Goal: Information Seeking & Learning: Learn about a topic

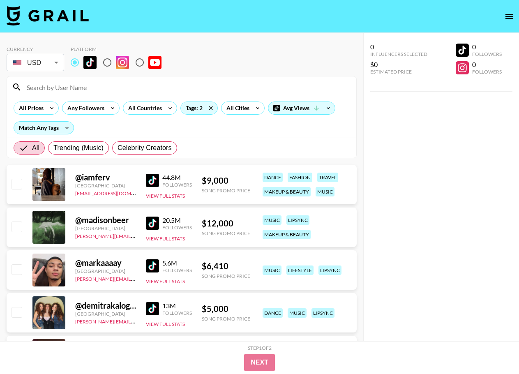
click at [442, 150] on div "0 Influencers Selected $0 Estimated Price 0 Followers 0 Followers" at bounding box center [441, 203] width 156 height 341
click at [318, 109] on icon at bounding box center [316, 107] width 7 height 7
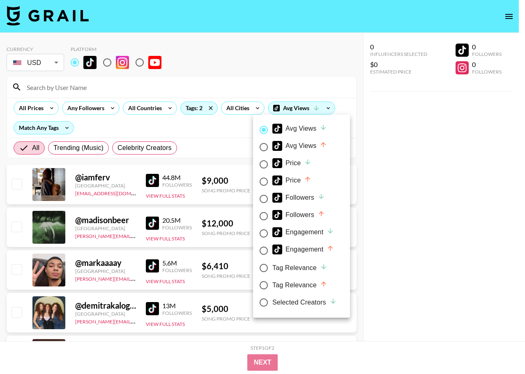
click at [409, 127] on div at bounding box center [262, 187] width 525 height 374
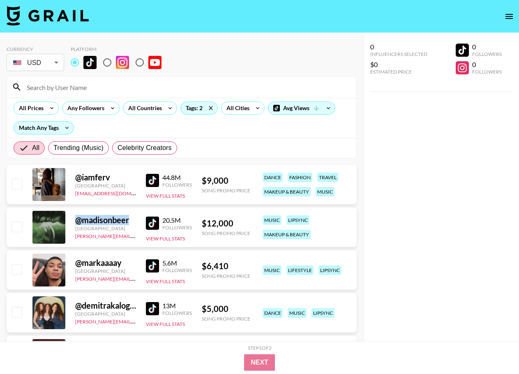
drag, startPoint x: 130, startPoint y: 223, endPoint x: 74, endPoint y: 225, distance: 55.9
click at [74, 225] on div "@ madisonbeer [GEOGRAPHIC_DATA] [PERSON_NAME][EMAIL_ADDRESS][DOMAIN_NAME] 20.5M…" at bounding box center [182, 226] width 350 height 39
copy div "@ madisonbeer"
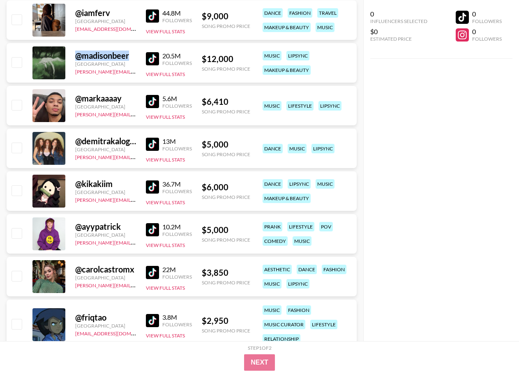
scroll to position [205, 0]
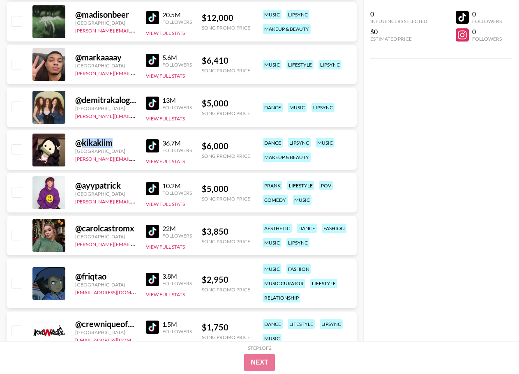
drag, startPoint x: 123, startPoint y: 140, endPoint x: 83, endPoint y: 139, distance: 40.3
click at [83, 139] on div "@ kikakiim" at bounding box center [105, 143] width 61 height 10
copy div "kikakiim"
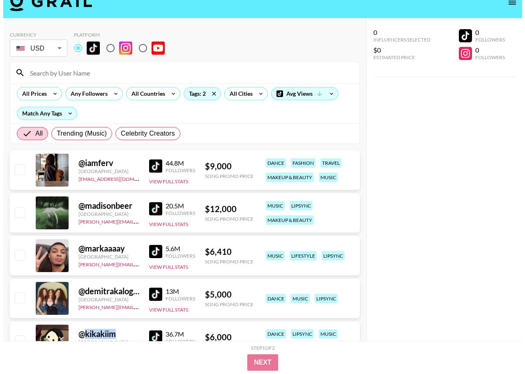
scroll to position [0, 0]
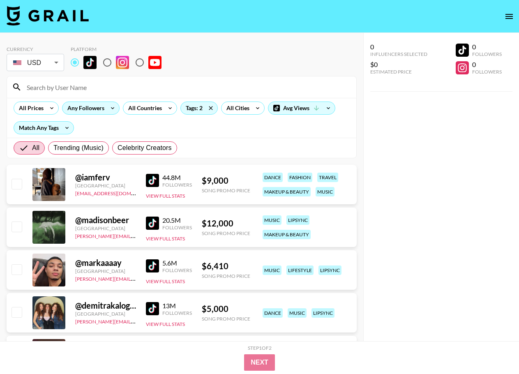
click at [108, 111] on icon at bounding box center [112, 108] width 13 height 12
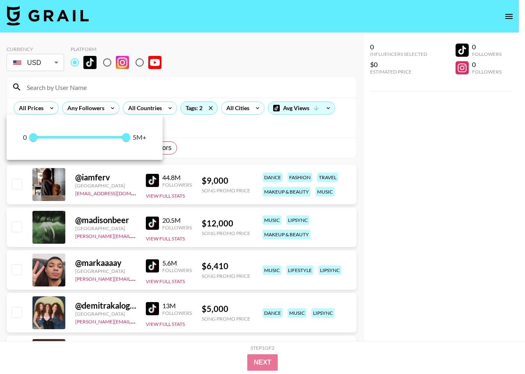
click at [244, 103] on div at bounding box center [262, 187] width 525 height 374
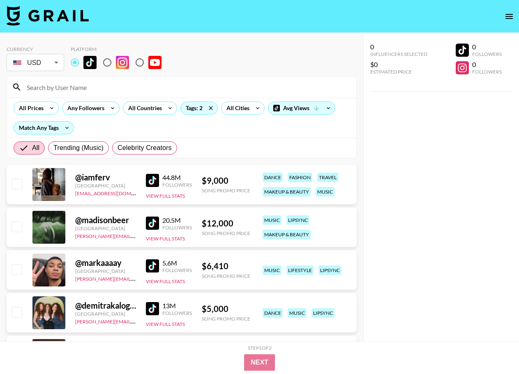
click at [235, 109] on div "All Cities" at bounding box center [236, 108] width 30 height 12
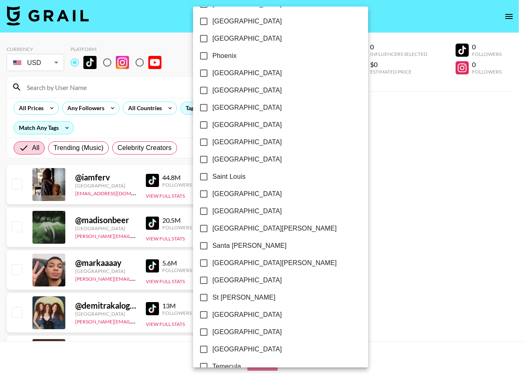
scroll to position [1119, 0]
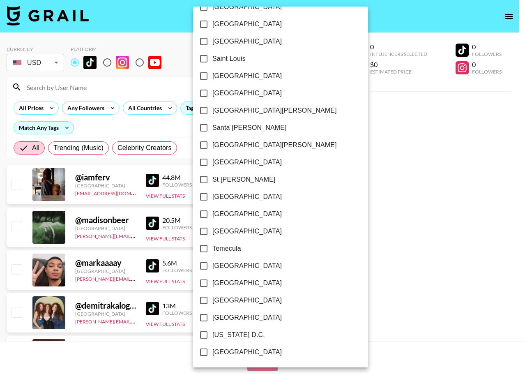
click at [298, 128] on div at bounding box center [262, 187] width 525 height 374
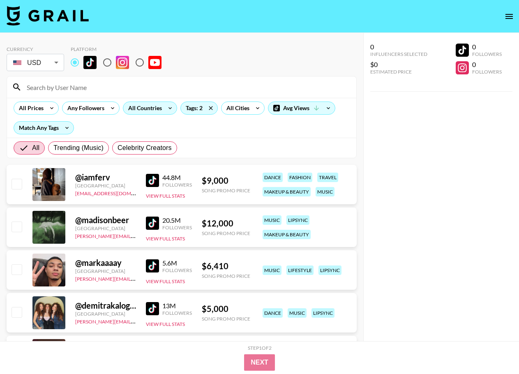
click at [164, 108] on icon at bounding box center [169, 108] width 13 height 12
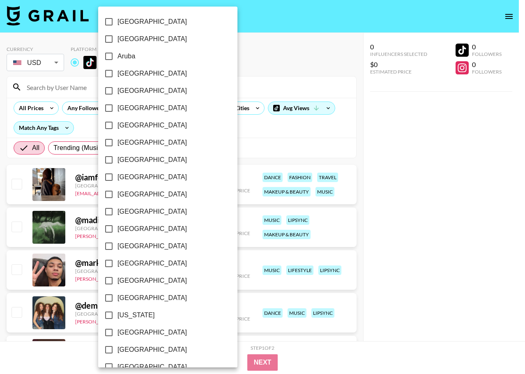
click at [223, 123] on div at bounding box center [262, 187] width 525 height 374
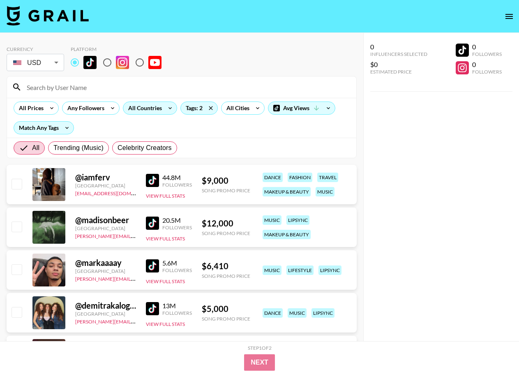
click at [131, 103] on div "All Countries" at bounding box center [143, 108] width 40 height 12
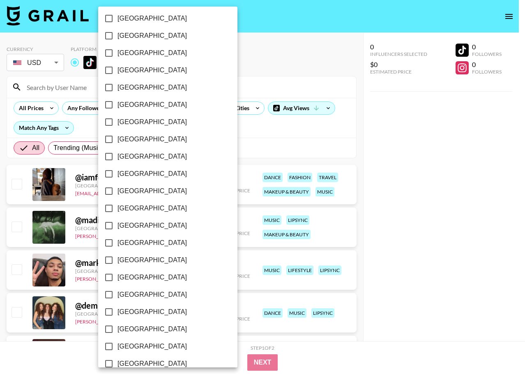
scroll to position [584, 0]
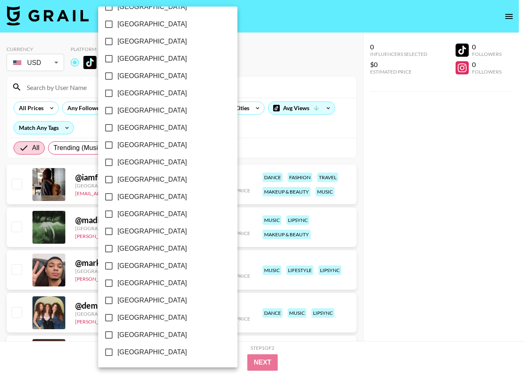
click at [215, 126] on div at bounding box center [262, 187] width 525 height 374
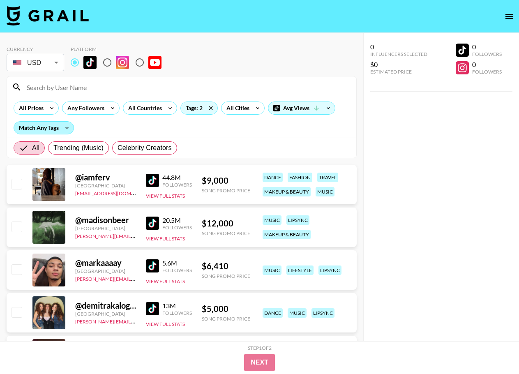
click at [56, 126] on div "Match Any Tags" at bounding box center [44, 128] width 60 height 12
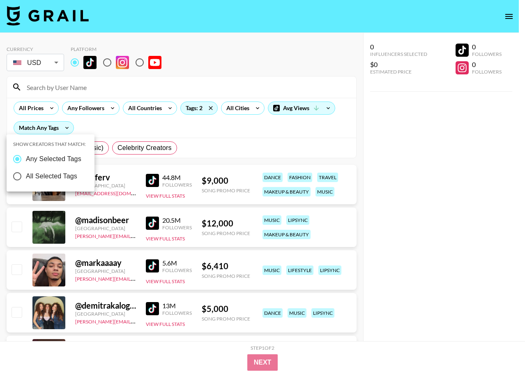
click at [103, 133] on div at bounding box center [262, 187] width 525 height 374
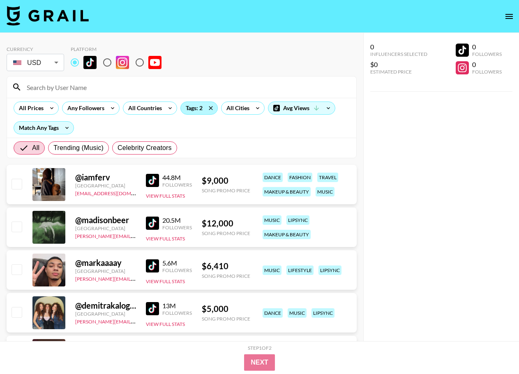
click at [186, 107] on div "Tags: 2" at bounding box center [199, 108] width 37 height 12
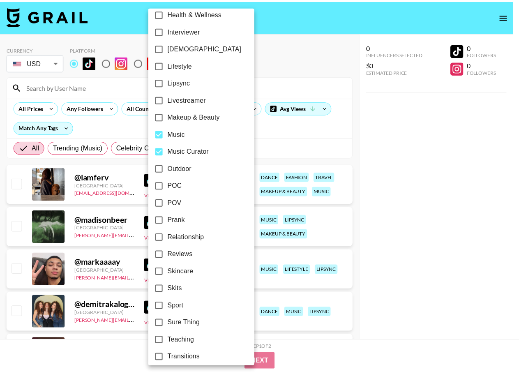
scroll to position [412, 0]
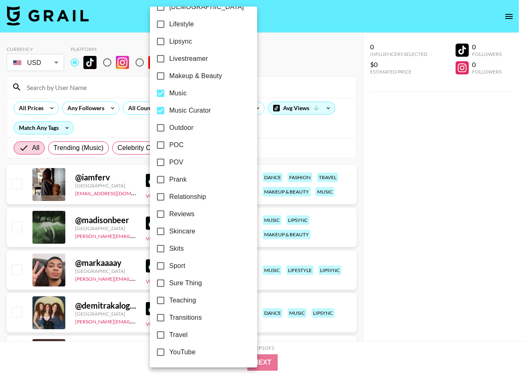
click at [308, 54] on div at bounding box center [262, 187] width 525 height 374
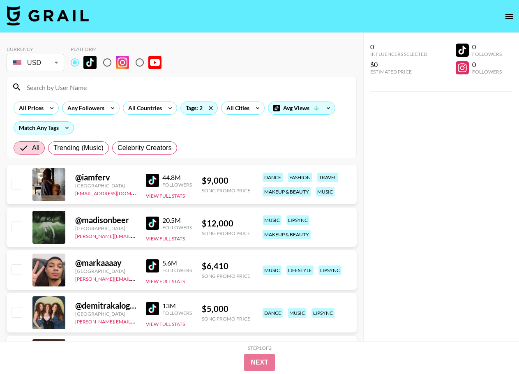
scroll to position [41, 0]
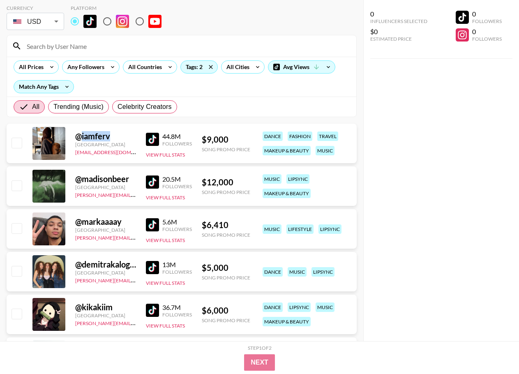
drag, startPoint x: 114, startPoint y: 139, endPoint x: 80, endPoint y: 138, distance: 34.1
click at [80, 138] on div "@ iamferv" at bounding box center [105, 136] width 61 height 10
copy div "iamferv"
click at [155, 187] on img at bounding box center [152, 181] width 13 height 13
click at [21, 143] on input "checkbox" at bounding box center [16, 143] width 10 height 10
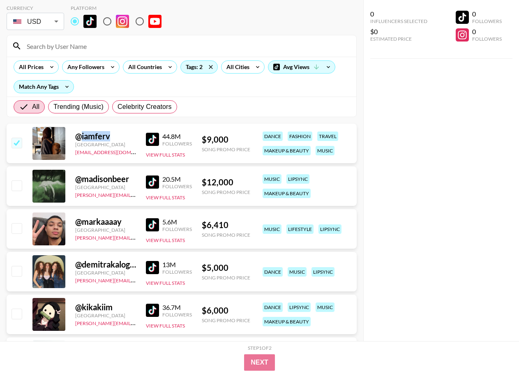
checkbox input "true"
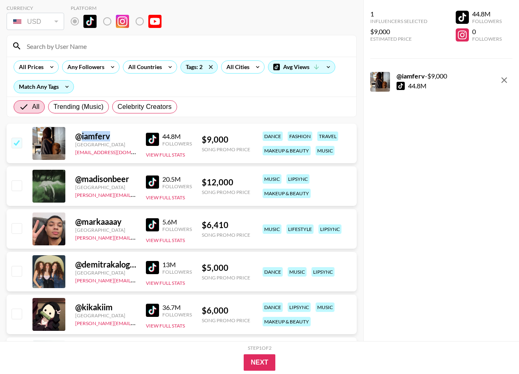
click at [14, 184] on input "checkbox" at bounding box center [16, 185] width 10 height 10
checkbox input "false"
click at [20, 144] on input "checkbox" at bounding box center [16, 143] width 10 height 10
checkbox input "false"
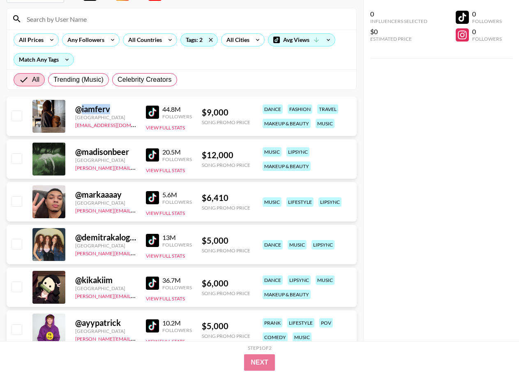
scroll to position [0, 0]
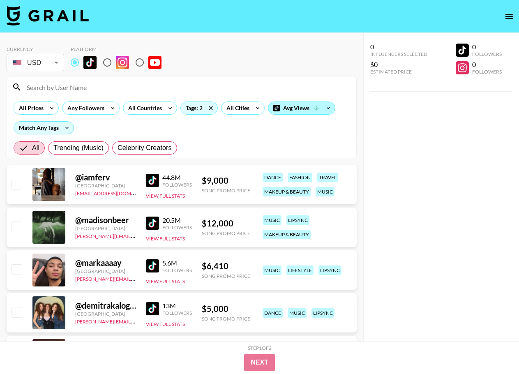
click at [308, 110] on div "Avg Views" at bounding box center [301, 108] width 67 height 12
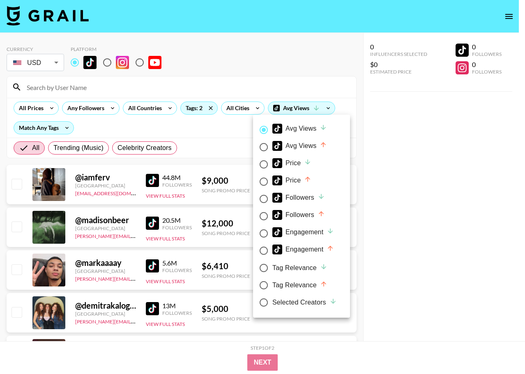
click at [305, 195] on div "Followers" at bounding box center [298, 198] width 53 height 10
click at [272, 195] on input "Followers" at bounding box center [263, 198] width 17 height 17
radio input "true"
radio input "false"
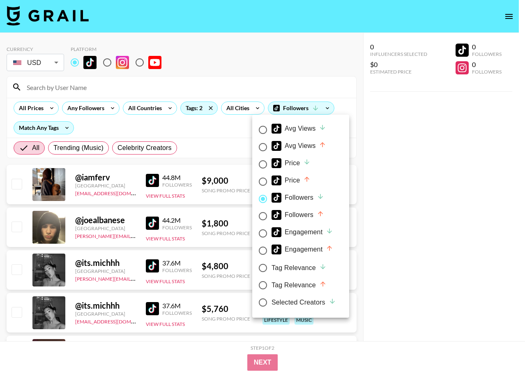
click at [398, 162] on div at bounding box center [262, 187] width 525 height 374
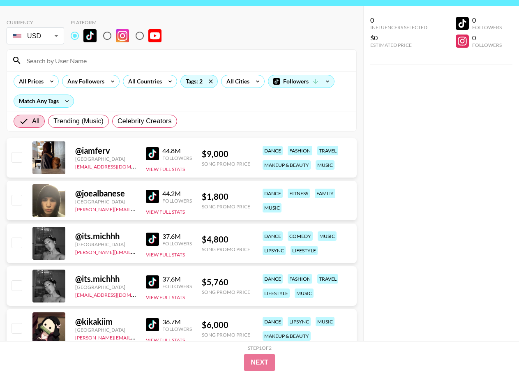
scroll to position [41, 0]
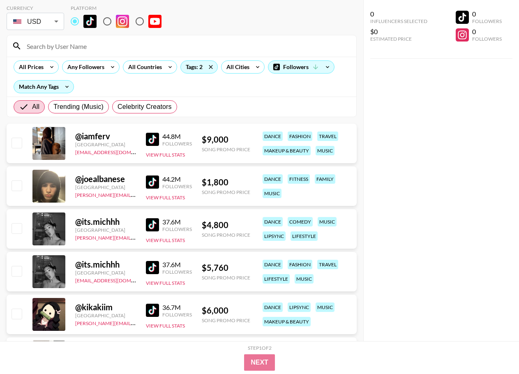
click at [119, 184] on div "@ joealbanese" at bounding box center [105, 179] width 61 height 10
click at [132, 186] on div "[GEOGRAPHIC_DATA]" at bounding box center [105, 187] width 61 height 6
click at [159, 183] on link at bounding box center [154, 181] width 16 height 13
click at [294, 72] on div "Followers" at bounding box center [301, 67] width 66 height 12
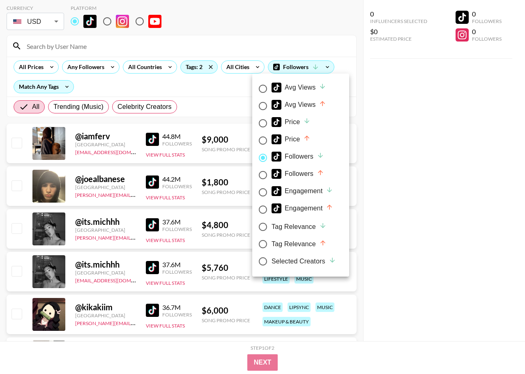
click at [299, 83] on div "Avg Views" at bounding box center [298, 88] width 55 height 10
click at [271, 83] on input "Avg Views" at bounding box center [262, 88] width 17 height 17
radio input "true"
radio input "false"
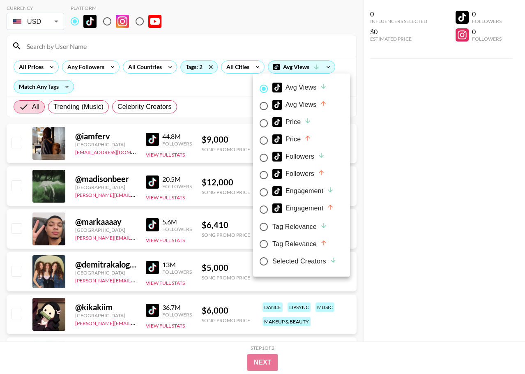
click at [151, 181] on div at bounding box center [262, 187] width 525 height 374
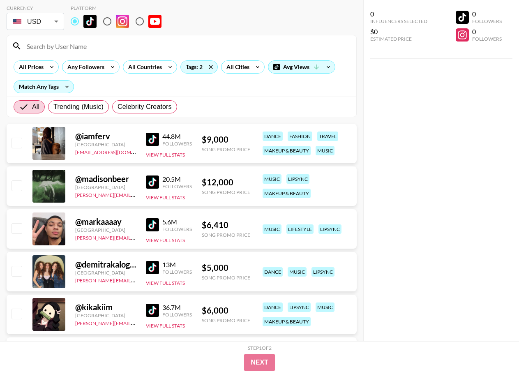
click at [154, 184] on img at bounding box center [152, 181] width 13 height 13
click at [168, 237] on button "View Full Stats" at bounding box center [165, 240] width 39 height 6
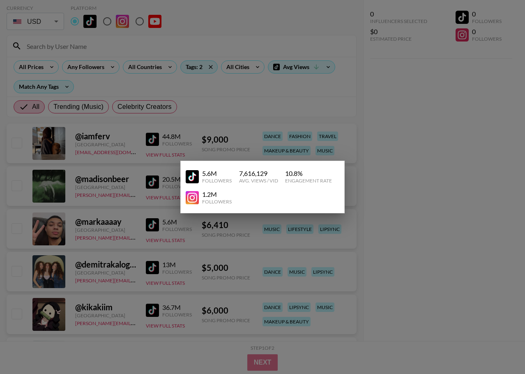
click at [383, 214] on div at bounding box center [262, 187] width 525 height 374
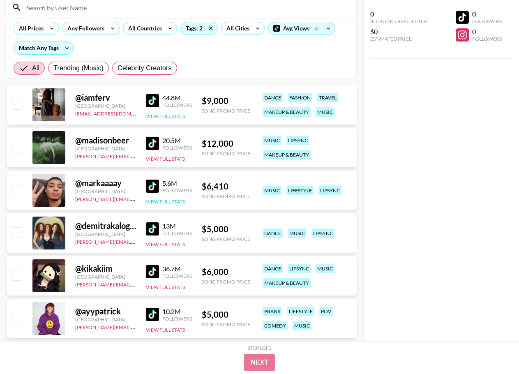
scroll to position [123, 0]
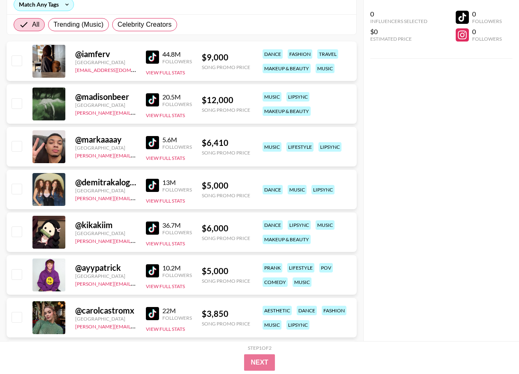
click at [173, 118] on div "20.5M Followers View Full Stats" at bounding box center [169, 104] width 46 height 29
click at [181, 113] on button "View Full Stats" at bounding box center [165, 115] width 39 height 6
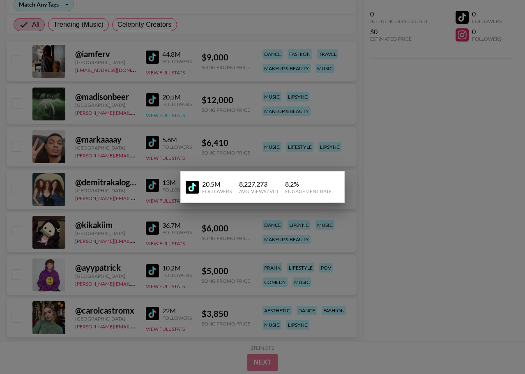
click at [181, 113] on div at bounding box center [262, 187] width 525 height 374
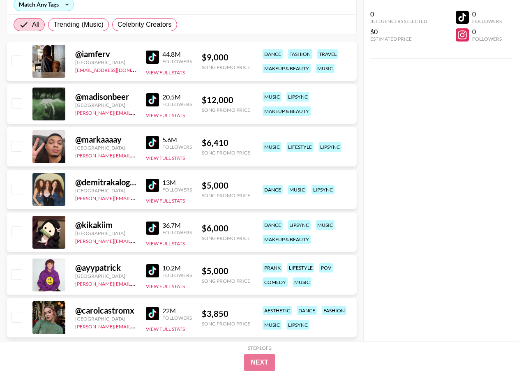
click at [172, 246] on div "36.7M Followers View Full Stats" at bounding box center [169, 232] width 46 height 29
click at [175, 244] on button "View Full Stats" at bounding box center [165, 243] width 39 height 6
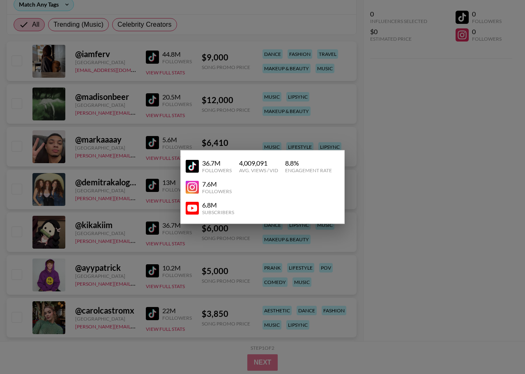
click at [435, 158] on div at bounding box center [262, 187] width 525 height 374
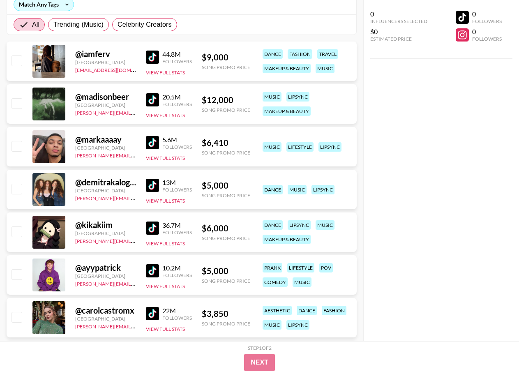
click at [181, 119] on div "@ madisonbeer [GEOGRAPHIC_DATA] [PERSON_NAME][EMAIL_ADDRESS][DOMAIN_NAME] 20.5M…" at bounding box center [182, 103] width 350 height 39
click at [167, 116] on button "View Full Stats" at bounding box center [165, 115] width 39 height 6
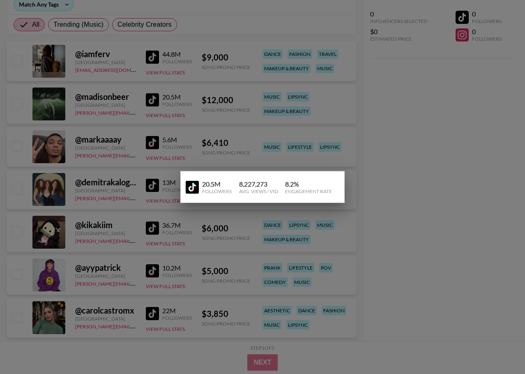
click at [409, 141] on div at bounding box center [262, 187] width 525 height 374
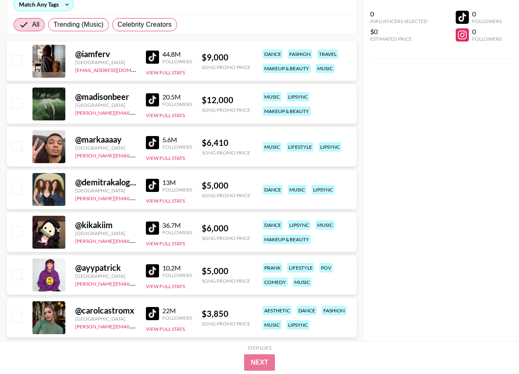
click at [148, 188] on img at bounding box center [152, 185] width 13 height 13
click at [163, 199] on button "View Full Stats" at bounding box center [165, 201] width 39 height 6
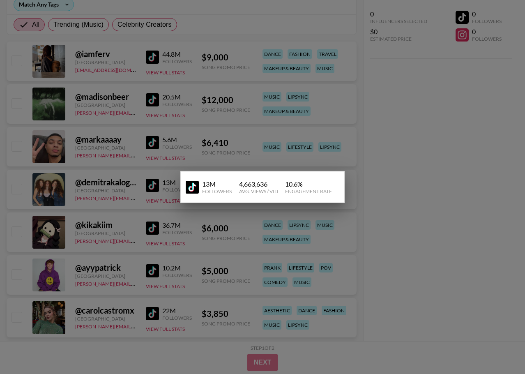
click at [417, 156] on div at bounding box center [262, 187] width 525 height 374
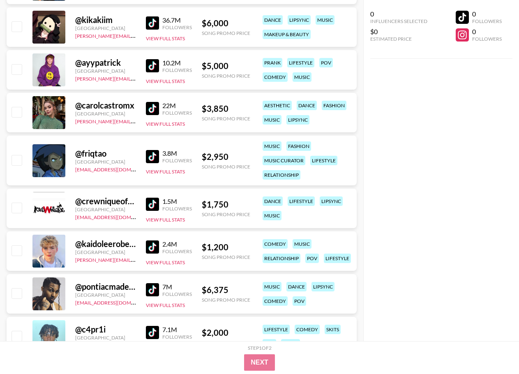
scroll to position [329, 0]
click at [154, 110] on img at bounding box center [152, 107] width 13 height 13
click at [170, 117] on div "22M Followers View Full Stats" at bounding box center [169, 112] width 46 height 29
click at [163, 121] on button "View Full Stats" at bounding box center [165, 123] width 39 height 6
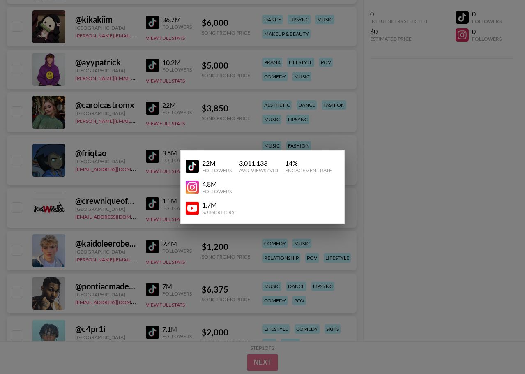
click at [480, 143] on div at bounding box center [262, 187] width 525 height 374
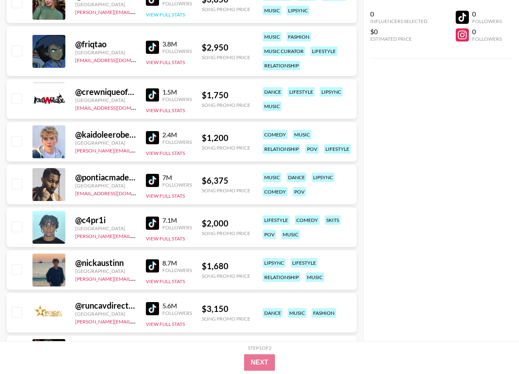
scroll to position [452, 0]
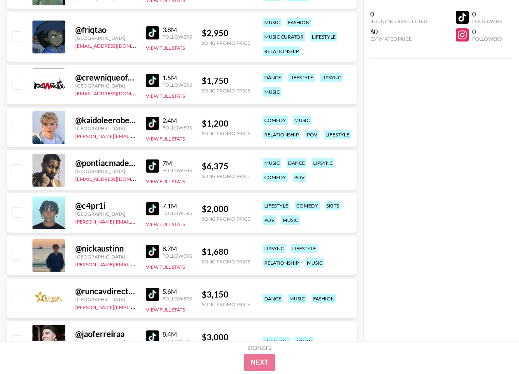
click at [156, 120] on img at bounding box center [152, 123] width 13 height 13
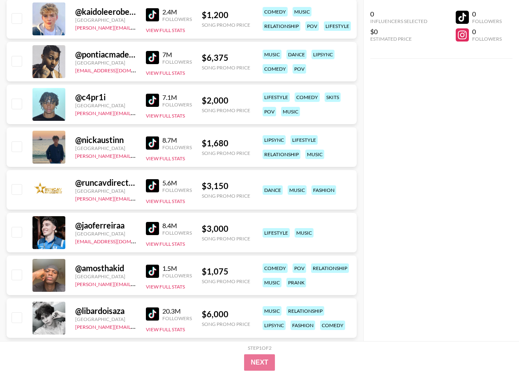
scroll to position [575, 0]
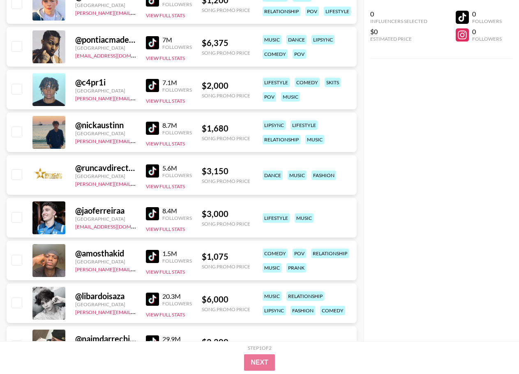
click at [149, 128] on img at bounding box center [152, 128] width 13 height 13
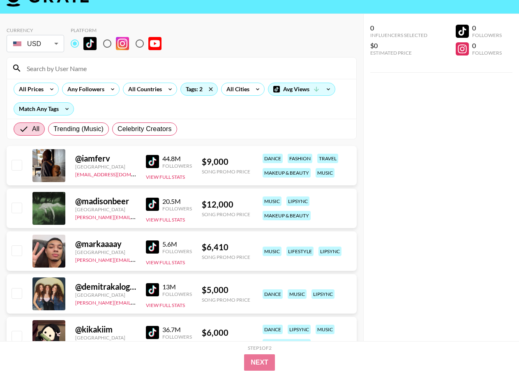
scroll to position [0, 0]
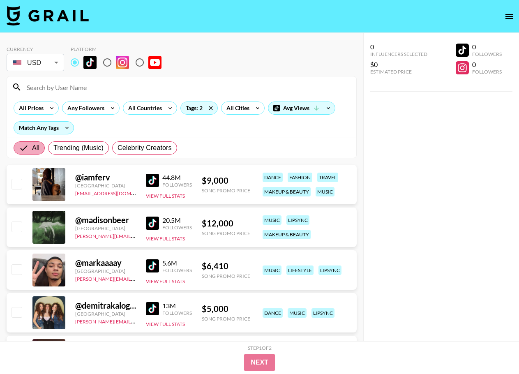
click at [35, 151] on span "All" at bounding box center [35, 148] width 7 height 10
click at [32, 151] on input "All" at bounding box center [25, 148] width 13 height 10
click at [95, 155] on div "All Trending (Music) Celebrity Creators" at bounding box center [95, 148] width 167 height 20
click at [89, 145] on span "Trending (Music)" at bounding box center [78, 148] width 50 height 10
click at [53, 148] on input "Trending (Music)" at bounding box center [53, 148] width 0 height 0
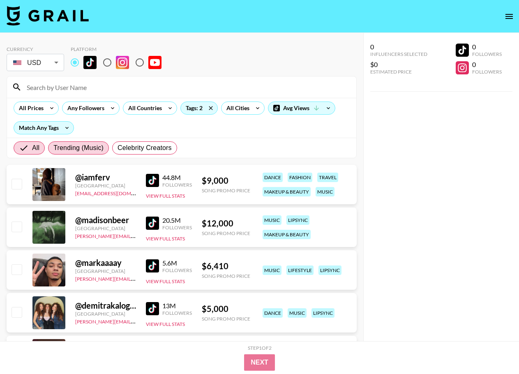
radio input "true"
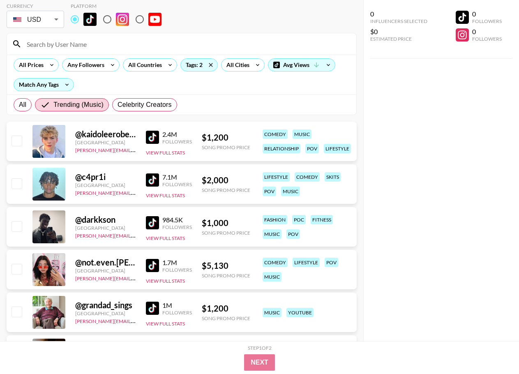
scroll to position [41, 0]
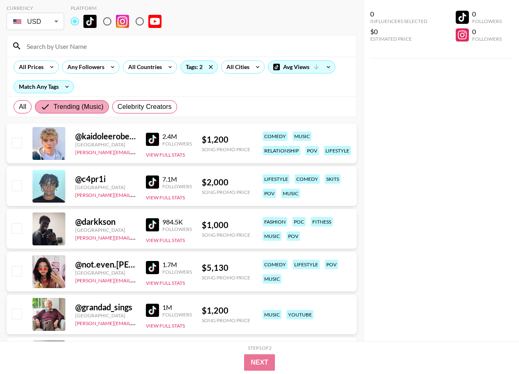
click at [87, 104] on span "Trending (Music)" at bounding box center [78, 107] width 50 height 10
click at [53, 104] on input "Trending (Music)" at bounding box center [46, 107] width 13 height 10
click at [27, 110] on label "All" at bounding box center [23, 106] width 18 height 13
click at [19, 107] on input "All" at bounding box center [19, 107] width 0 height 0
radio input "true"
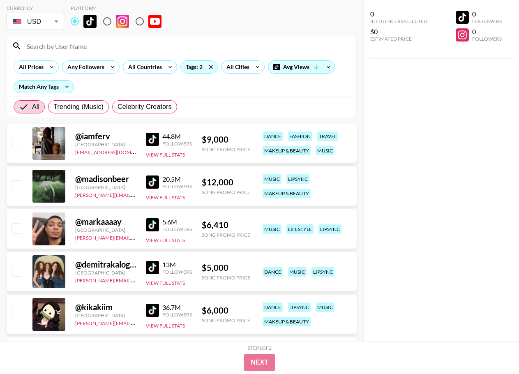
click at [45, 107] on div "All Trending (Music) Celebrity Creators" at bounding box center [95, 107] width 167 height 20
click at [64, 101] on label "Trending (Music)" at bounding box center [78, 106] width 61 height 13
click at [53, 107] on input "Trending (Music)" at bounding box center [53, 107] width 0 height 0
radio input "true"
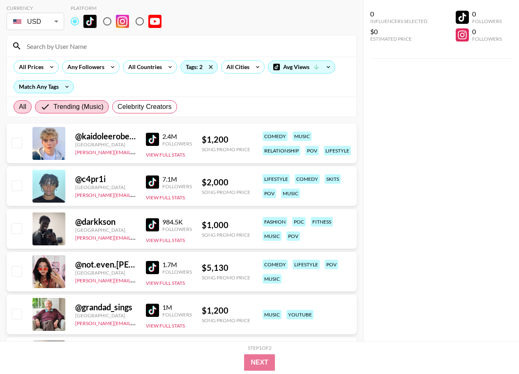
click at [26, 113] on label "All" at bounding box center [23, 106] width 18 height 13
click at [19, 107] on input "All" at bounding box center [19, 107] width 0 height 0
radio input "true"
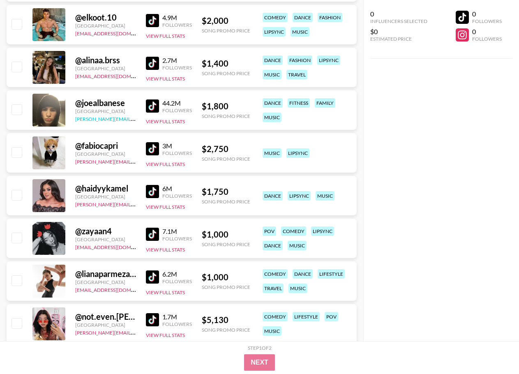
scroll to position [1684, 0]
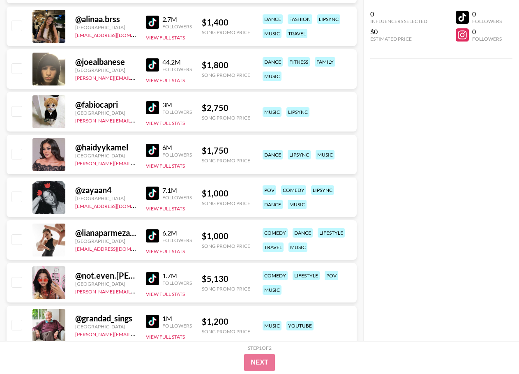
click at [152, 187] on img at bounding box center [152, 192] width 13 height 13
click at [165, 211] on button "View Full Stats" at bounding box center [165, 208] width 39 height 6
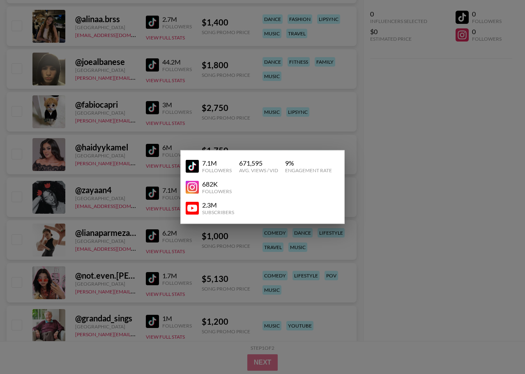
click at [111, 297] on div at bounding box center [262, 187] width 525 height 374
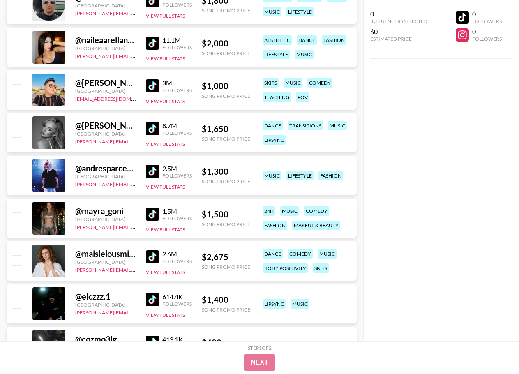
scroll to position [2095, 0]
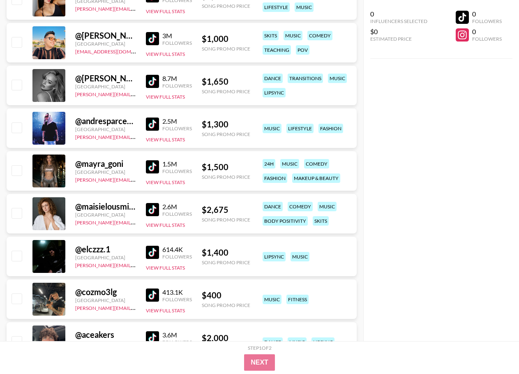
click at [154, 168] on img at bounding box center [152, 166] width 13 height 13
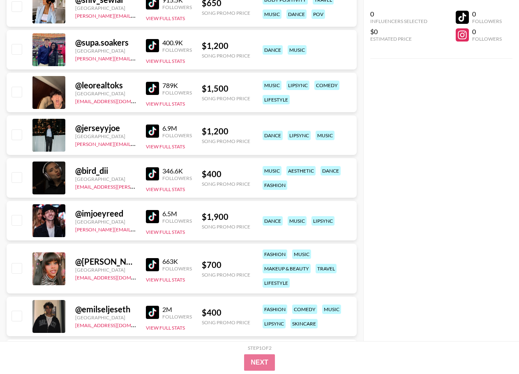
scroll to position [2628, 0]
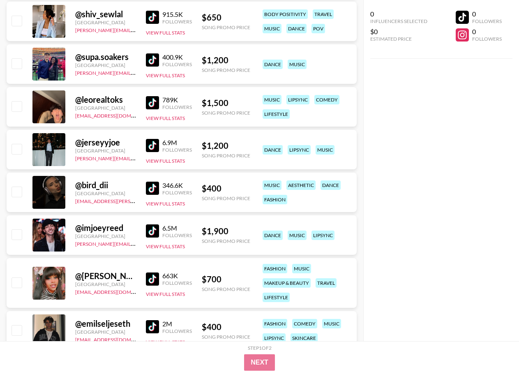
click at [155, 188] on img at bounding box center [152, 188] width 13 height 13
click at [160, 204] on button "View Full Stats" at bounding box center [165, 203] width 39 height 6
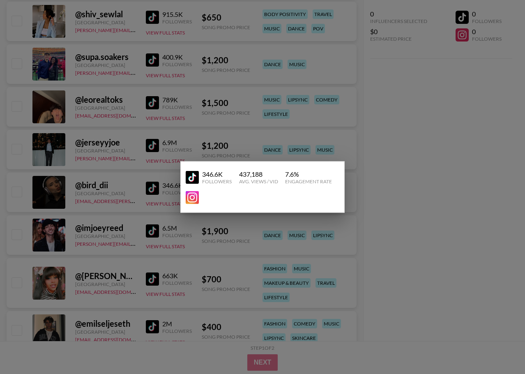
click at [333, 152] on div at bounding box center [262, 187] width 525 height 374
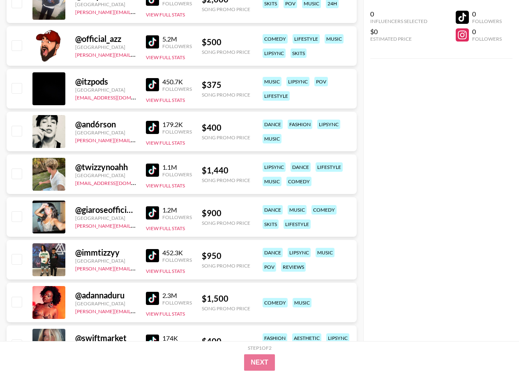
scroll to position [4066, 0]
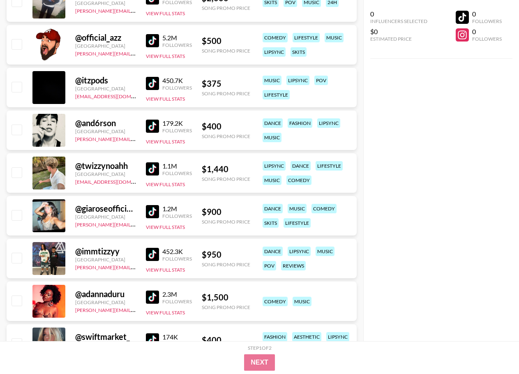
click at [158, 126] on img at bounding box center [152, 126] width 13 height 13
click at [165, 138] on button "View Full Stats" at bounding box center [165, 141] width 39 height 6
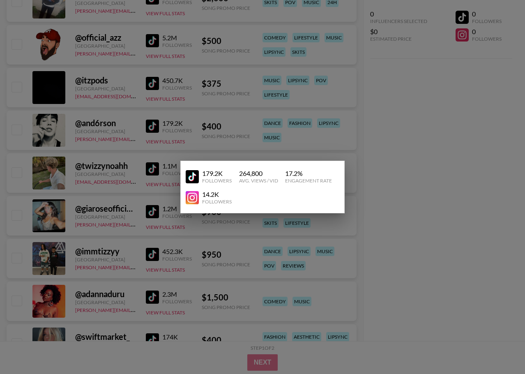
click at [194, 135] on div at bounding box center [262, 187] width 525 height 374
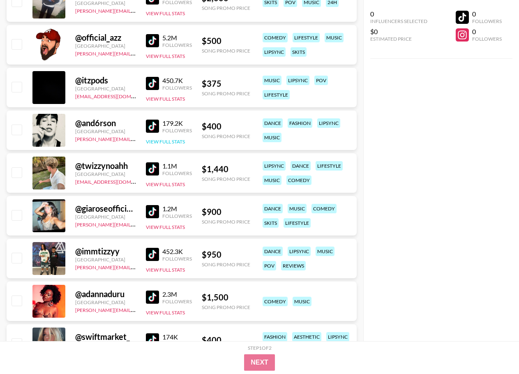
click at [166, 144] on button "View Full Stats" at bounding box center [165, 141] width 39 height 6
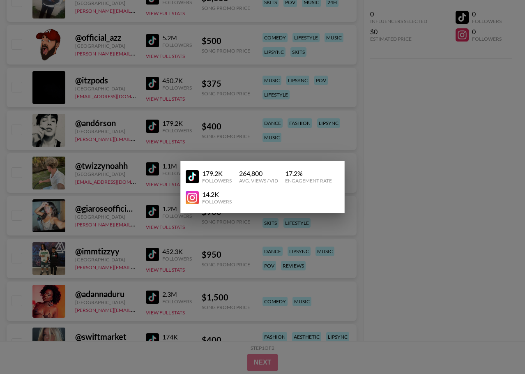
click at [479, 218] on div at bounding box center [262, 187] width 525 height 374
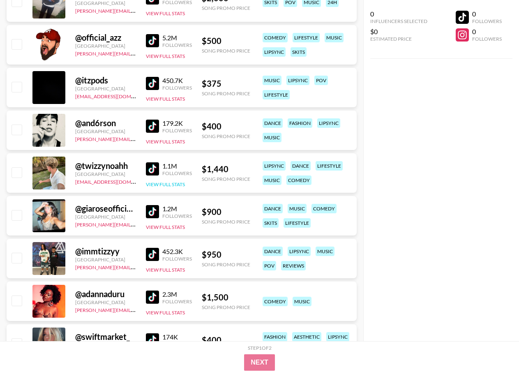
click at [179, 185] on button "View Full Stats" at bounding box center [165, 184] width 39 height 6
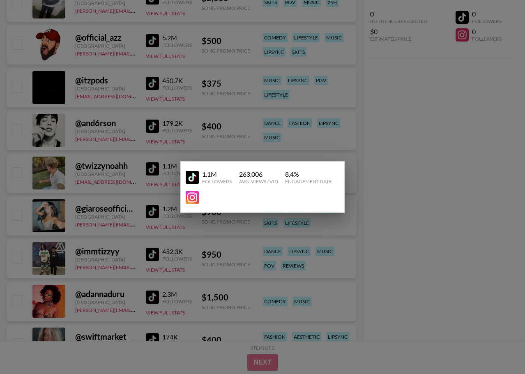
click at [412, 182] on div at bounding box center [262, 187] width 525 height 374
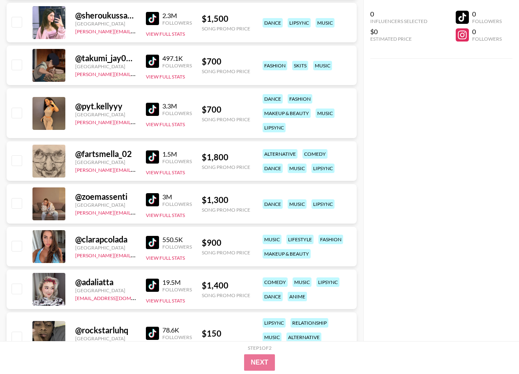
scroll to position [4764, 0]
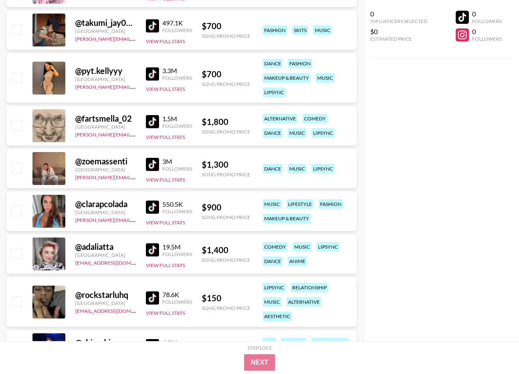
click at [417, 198] on div "0 Influencers Selected $0 Estimated Price 0 Followers 0 Followers" at bounding box center [441, 170] width 156 height 341
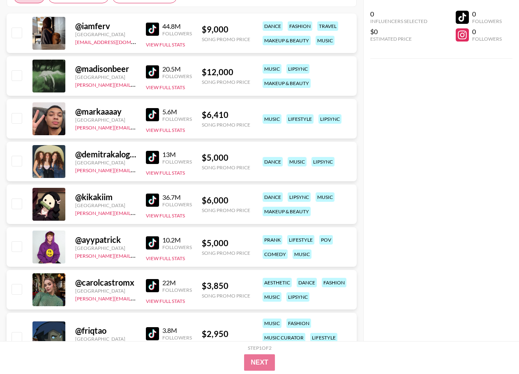
scroll to position [0, 0]
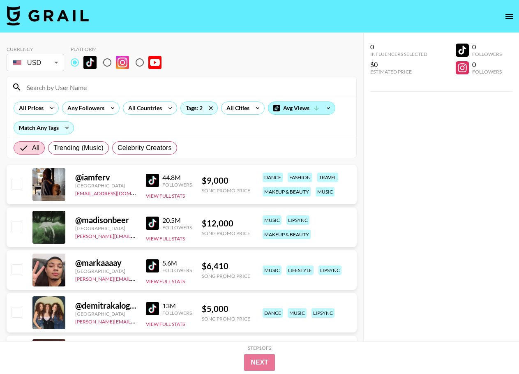
click at [306, 113] on div "Avg Views" at bounding box center [301, 108] width 67 height 12
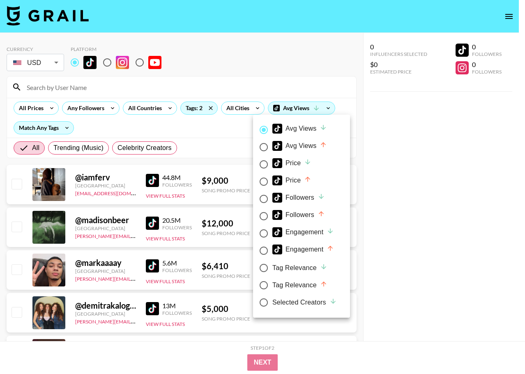
click at [406, 137] on div at bounding box center [262, 187] width 525 height 374
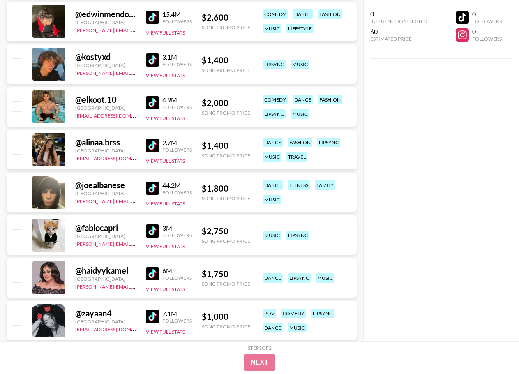
click at [421, 234] on div "0 Influencers Selected $0 Estimated Price 0 Followers 0 Followers" at bounding box center [441, 170] width 156 height 341
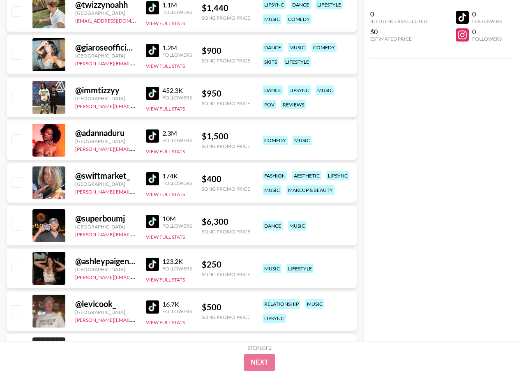
scroll to position [4230, 0]
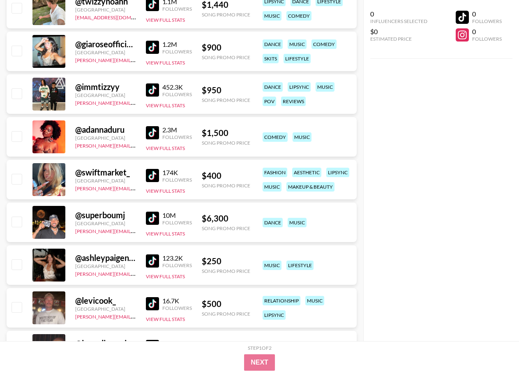
click at [151, 176] on img at bounding box center [152, 175] width 13 height 13
click at [156, 190] on button "View Full Stats" at bounding box center [165, 191] width 39 height 6
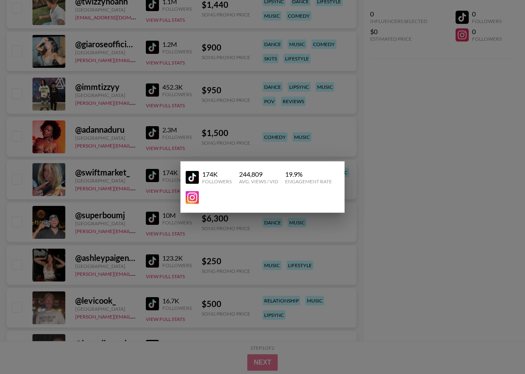
click at [421, 241] on div at bounding box center [262, 187] width 525 height 374
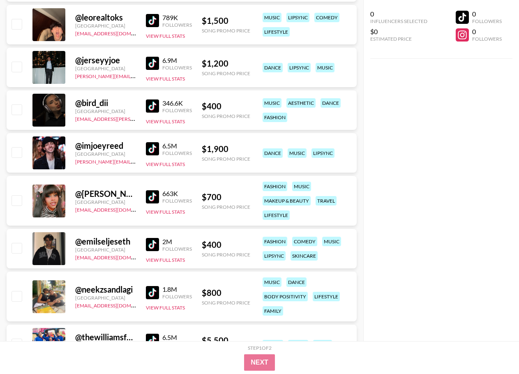
click at [422, 175] on div "0 Influencers Selected $0 Estimated Price 0 Followers 0 Followers" at bounding box center [441, 170] width 156 height 341
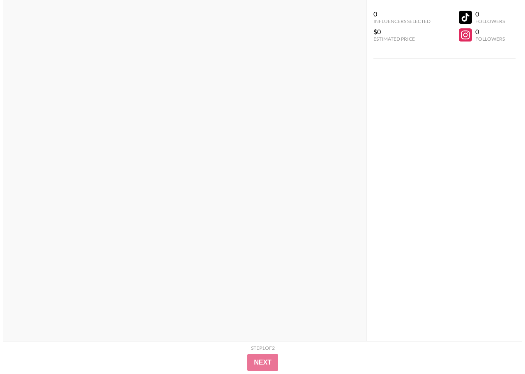
scroll to position [0, 0]
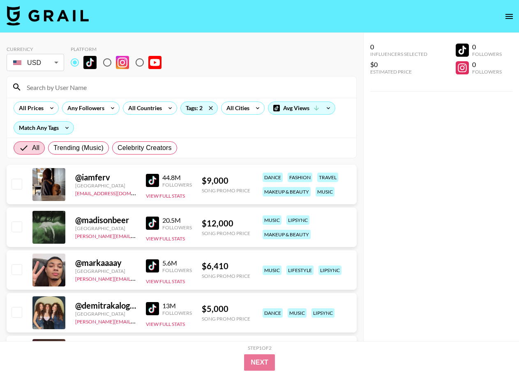
click at [311, 101] on div "Avg Views" at bounding box center [301, 107] width 67 height 13
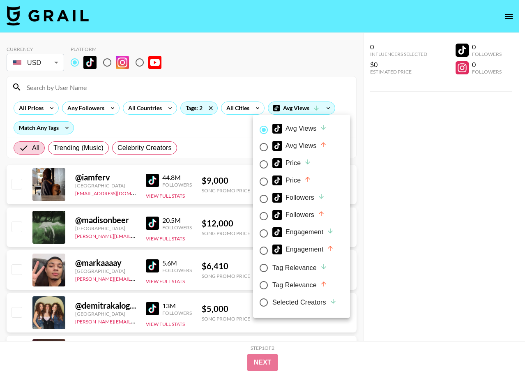
click at [202, 137] on div at bounding box center [262, 187] width 525 height 374
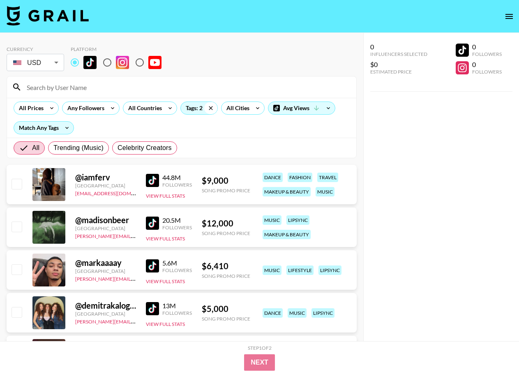
click at [208, 105] on icon at bounding box center [210, 108] width 13 height 12
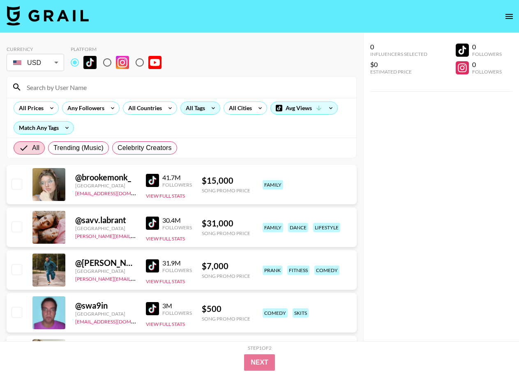
click at [452, 134] on div "0 Influencers Selected $0 Estimated Price 0 Followers 0 Followers" at bounding box center [441, 203] width 156 height 341
click at [66, 133] on icon at bounding box center [66, 128] width 13 height 12
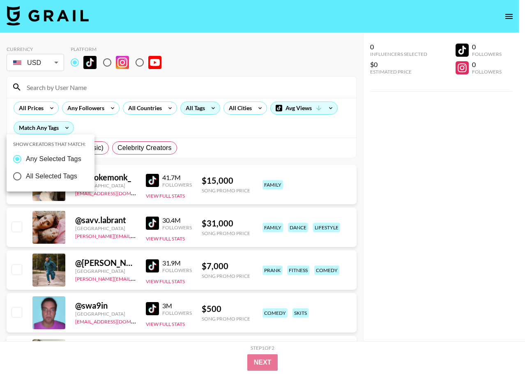
click at [196, 110] on div at bounding box center [262, 187] width 525 height 374
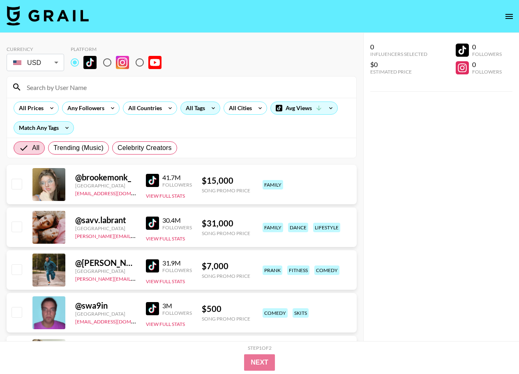
click at [211, 106] on icon at bounding box center [213, 108] width 13 height 12
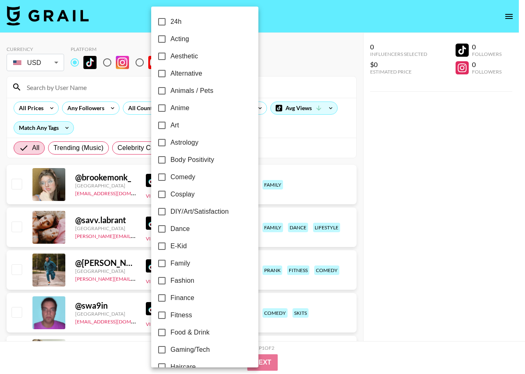
click at [175, 226] on span "Dance" at bounding box center [179, 229] width 19 height 10
click at [170, 226] on input "Dance" at bounding box center [161, 228] width 17 height 17
checkbox input "true"
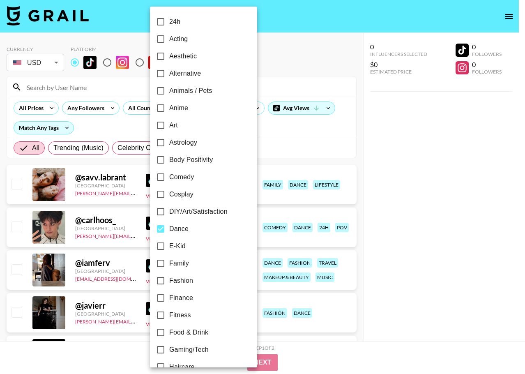
click at [418, 194] on div at bounding box center [262, 187] width 525 height 374
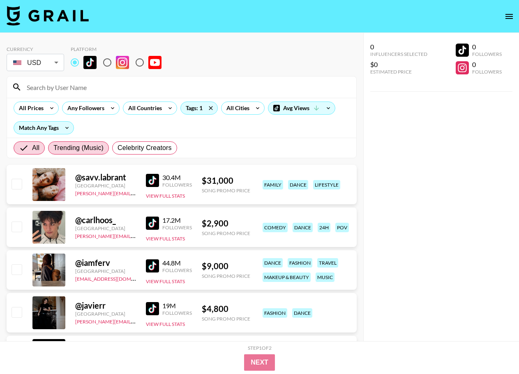
click at [87, 149] on span "Trending (Music)" at bounding box center [78, 148] width 50 height 10
click at [53, 148] on input "Trending (Music)" at bounding box center [53, 148] width 0 height 0
radio input "true"
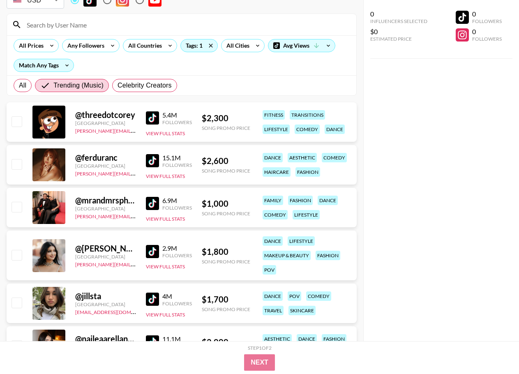
scroll to position [82, 0]
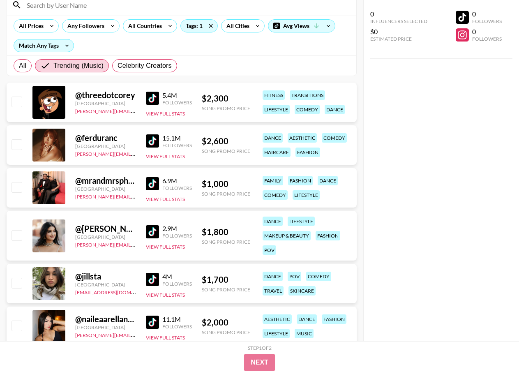
click at [155, 231] on img at bounding box center [152, 231] width 13 height 13
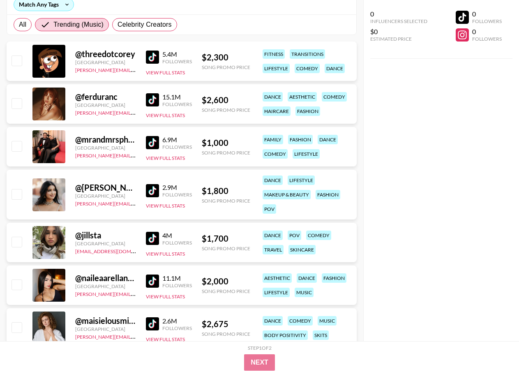
click at [152, 238] on img at bounding box center [152, 238] width 13 height 13
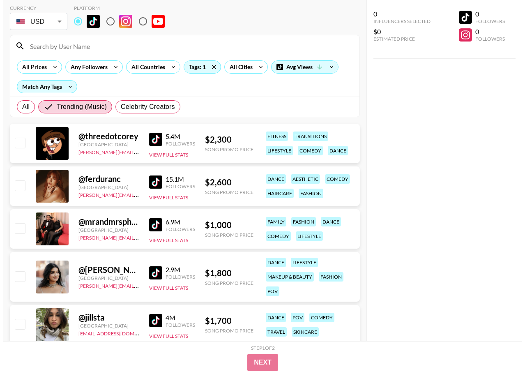
scroll to position [0, 0]
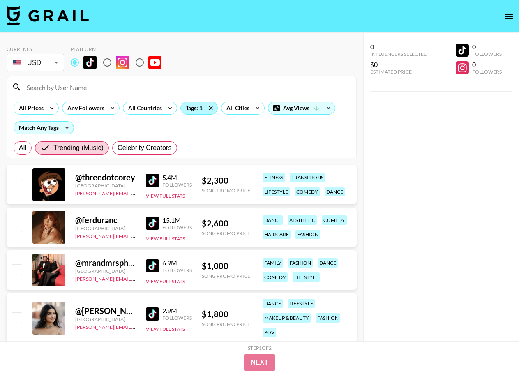
click at [193, 106] on div "Tags: 1" at bounding box center [199, 108] width 37 height 12
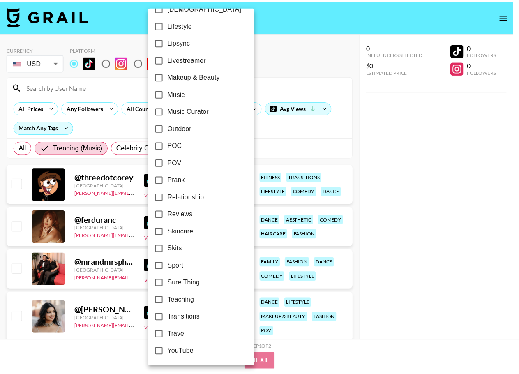
scroll to position [412, 0]
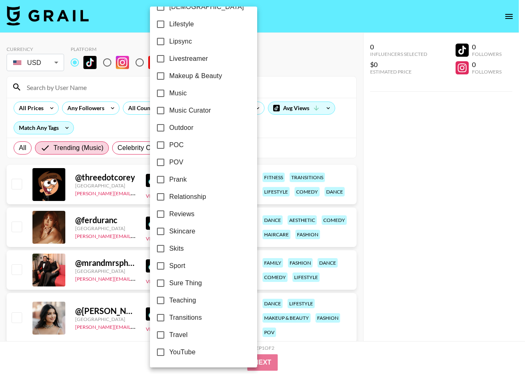
click at [439, 166] on div at bounding box center [262, 187] width 525 height 374
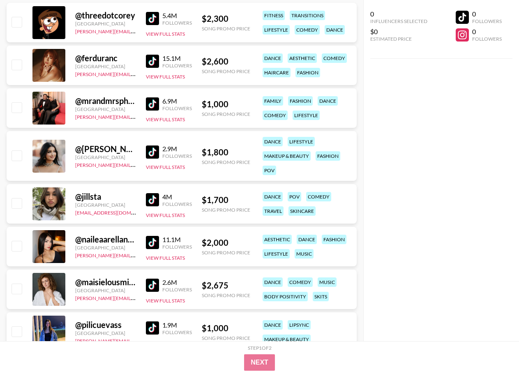
scroll to position [82, 0]
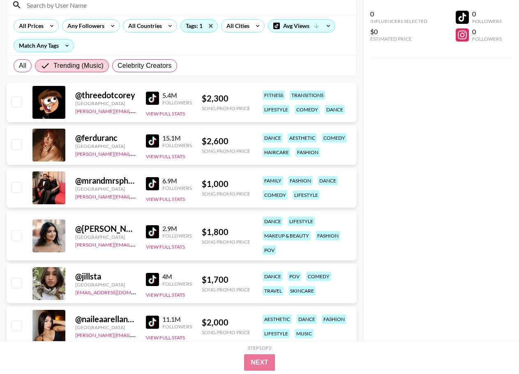
click at [153, 99] on img at bounding box center [152, 98] width 13 height 13
click at [173, 115] on button "View Full Stats" at bounding box center [165, 113] width 39 height 6
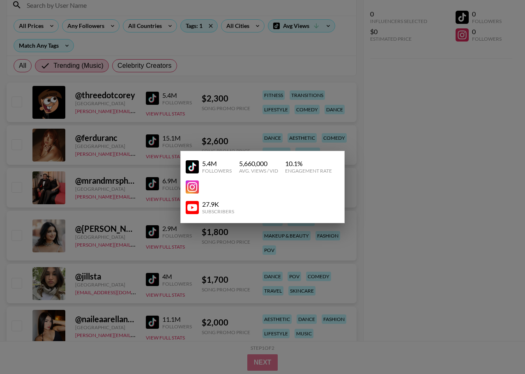
click at [471, 188] on div at bounding box center [262, 187] width 525 height 374
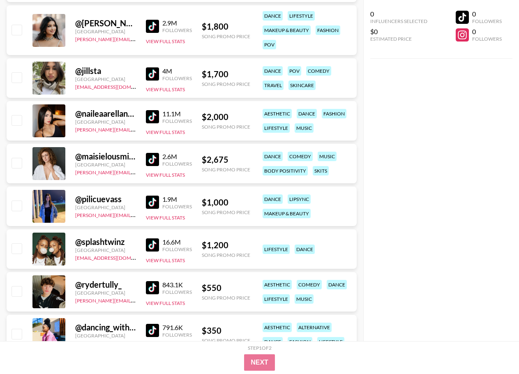
scroll to position [329, 0]
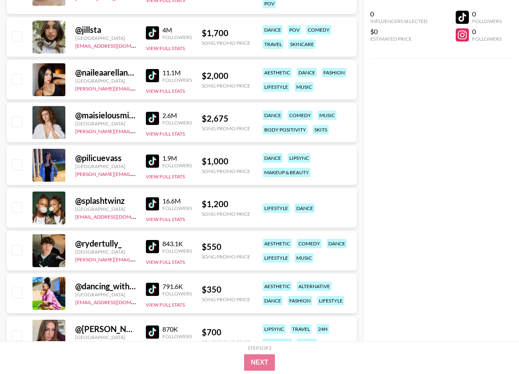
click at [149, 117] on img at bounding box center [152, 118] width 13 height 13
click at [171, 160] on div "1.9M" at bounding box center [177, 158] width 30 height 8
click at [154, 155] on img at bounding box center [152, 160] width 13 height 13
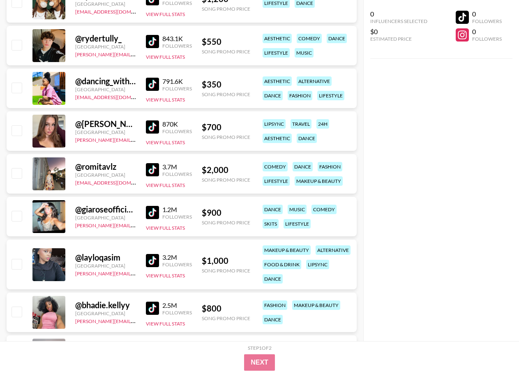
scroll to position [534, 0]
click at [154, 123] on img at bounding box center [152, 126] width 13 height 13
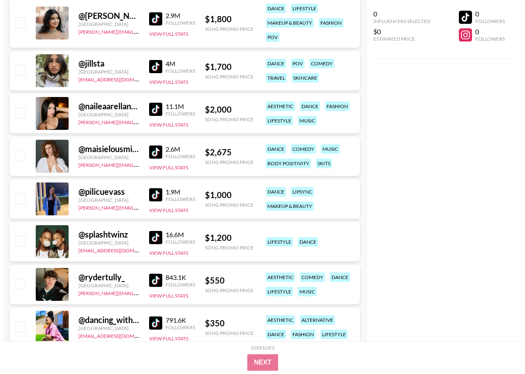
scroll to position [0, 0]
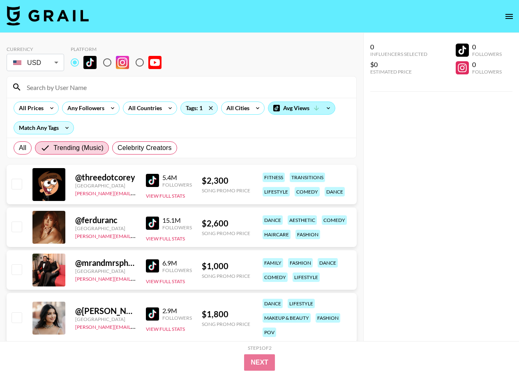
click at [309, 110] on div "Avg Views" at bounding box center [301, 108] width 67 height 12
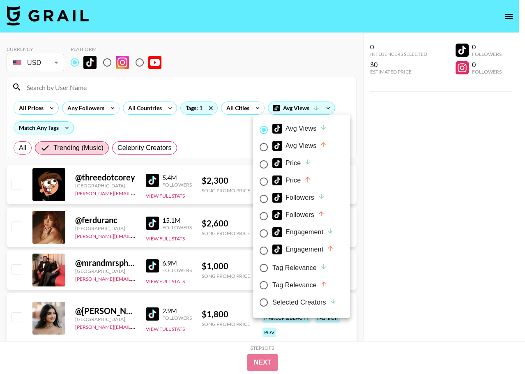
click at [52, 129] on div at bounding box center [262, 187] width 525 height 374
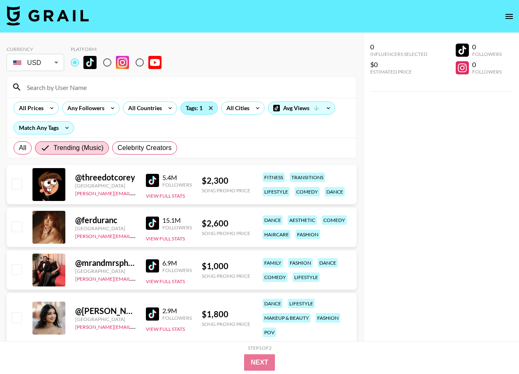
click at [195, 113] on div "Tags: 1" at bounding box center [199, 108] width 37 height 12
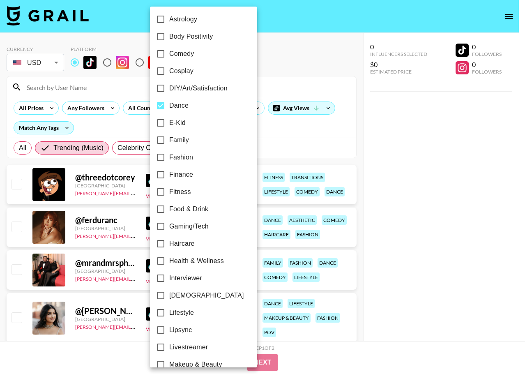
click at [173, 109] on span "Dance" at bounding box center [178, 106] width 19 height 10
click at [169, 109] on input "Dance" at bounding box center [160, 105] width 17 height 17
checkbox input "false"
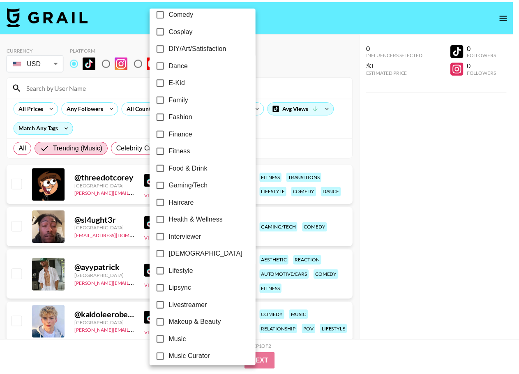
scroll to position [287, 0]
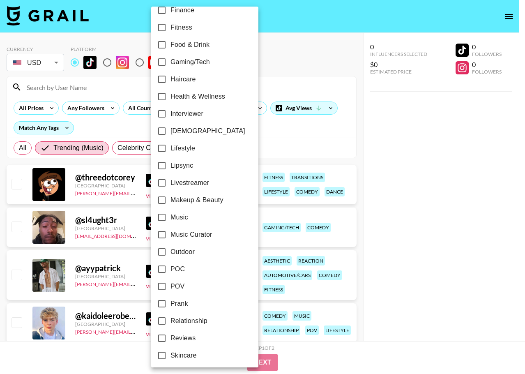
click at [180, 283] on span "POV" at bounding box center [177, 286] width 14 height 10
click at [170, 283] on input "POV" at bounding box center [161, 286] width 17 height 17
checkbox input "true"
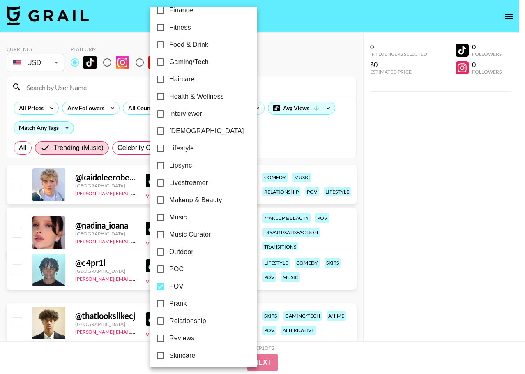
click at [436, 197] on div at bounding box center [262, 187] width 525 height 374
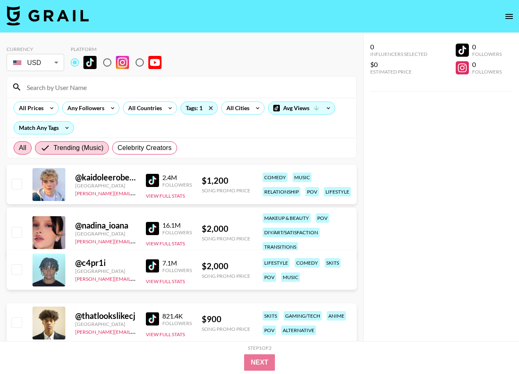
click at [26, 149] on span "All" at bounding box center [22, 148] width 7 height 10
click at [19, 148] on input "All" at bounding box center [19, 148] width 0 height 0
radio input "true"
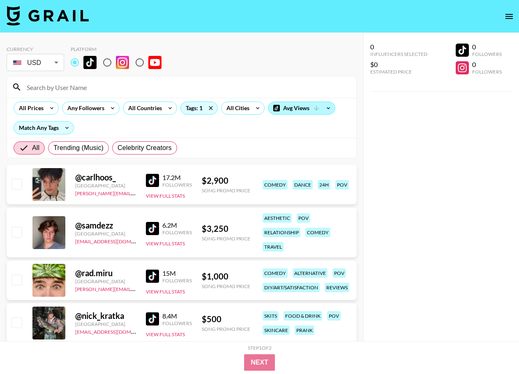
click at [308, 108] on div "Avg Views" at bounding box center [301, 108] width 67 height 12
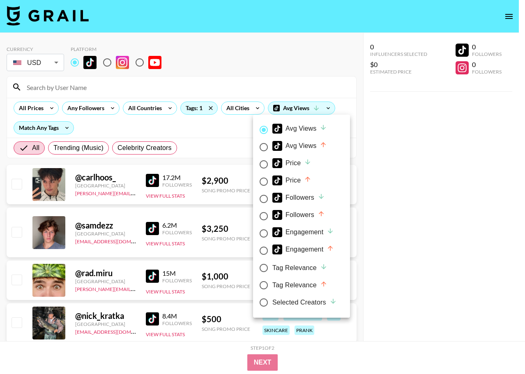
click at [316, 271] on div "Tag Relevance" at bounding box center [299, 268] width 55 height 10
click at [272, 271] on input "Tag Relevance" at bounding box center [263, 267] width 17 height 17
radio input "true"
radio input "false"
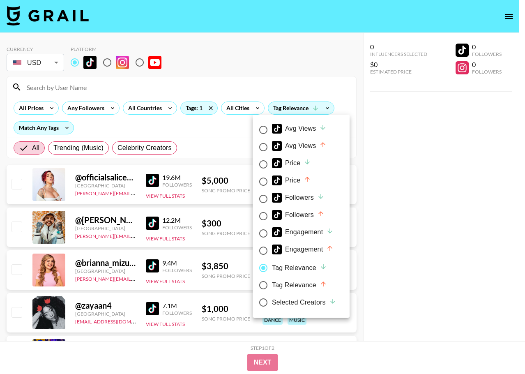
click at [442, 204] on div at bounding box center [262, 187] width 525 height 374
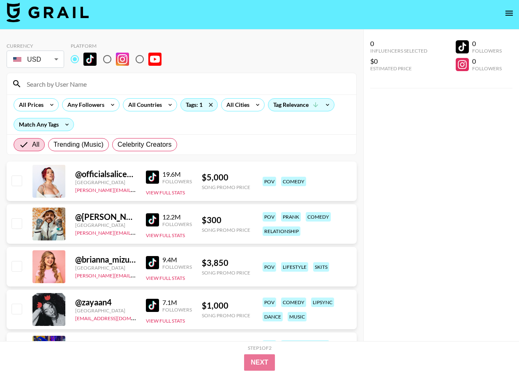
scroll to position [0, 0]
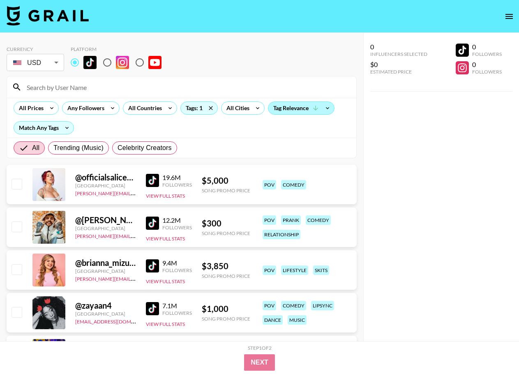
click at [301, 106] on div "Tag Relevance" at bounding box center [301, 108] width 66 height 12
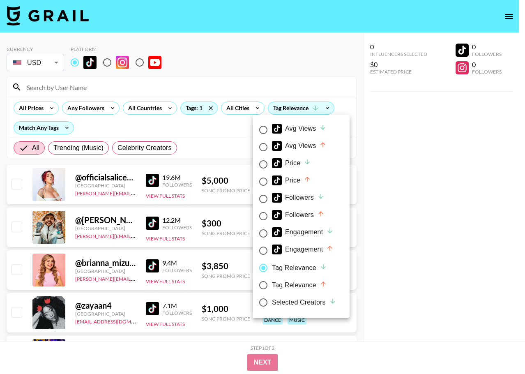
click at [290, 124] on div "Avg Views" at bounding box center [299, 129] width 55 height 10
click at [272, 124] on input "Avg Views" at bounding box center [263, 129] width 17 height 17
radio input "true"
radio input "false"
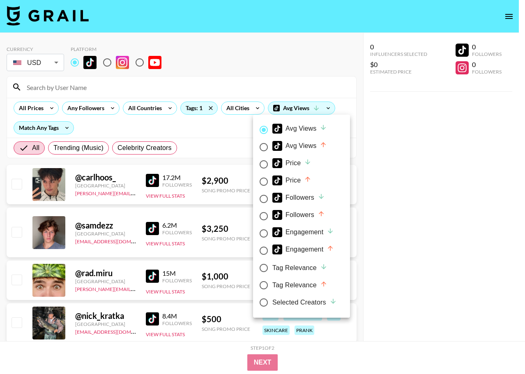
click at [404, 122] on div at bounding box center [262, 187] width 525 height 374
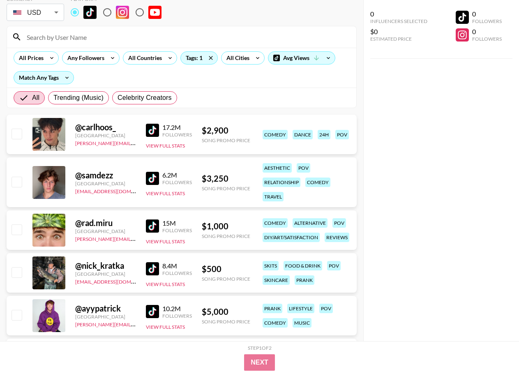
scroll to position [123, 0]
